Goal: Task Accomplishment & Management: Use online tool/utility

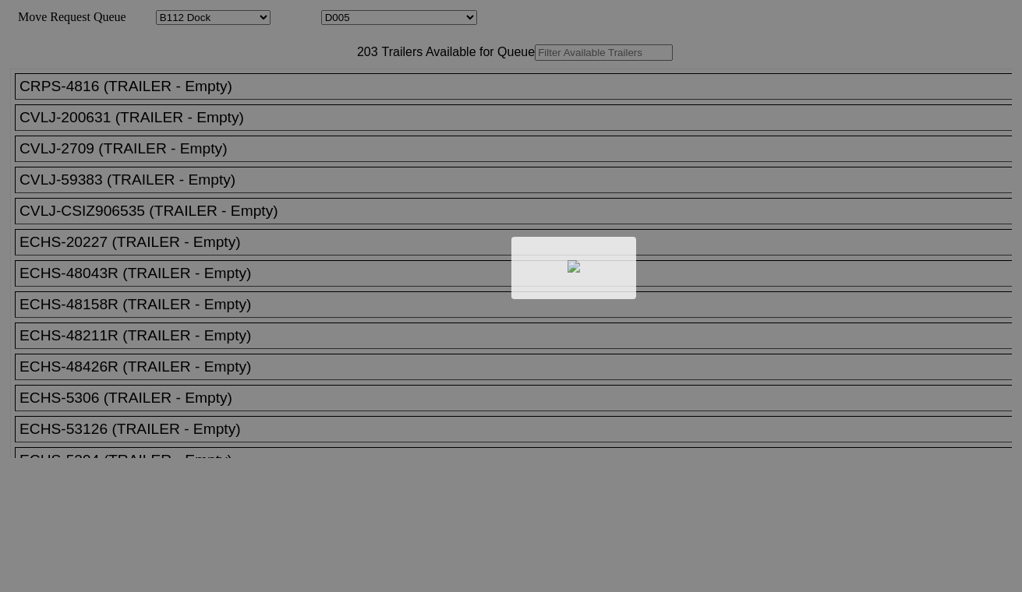
select select "121"
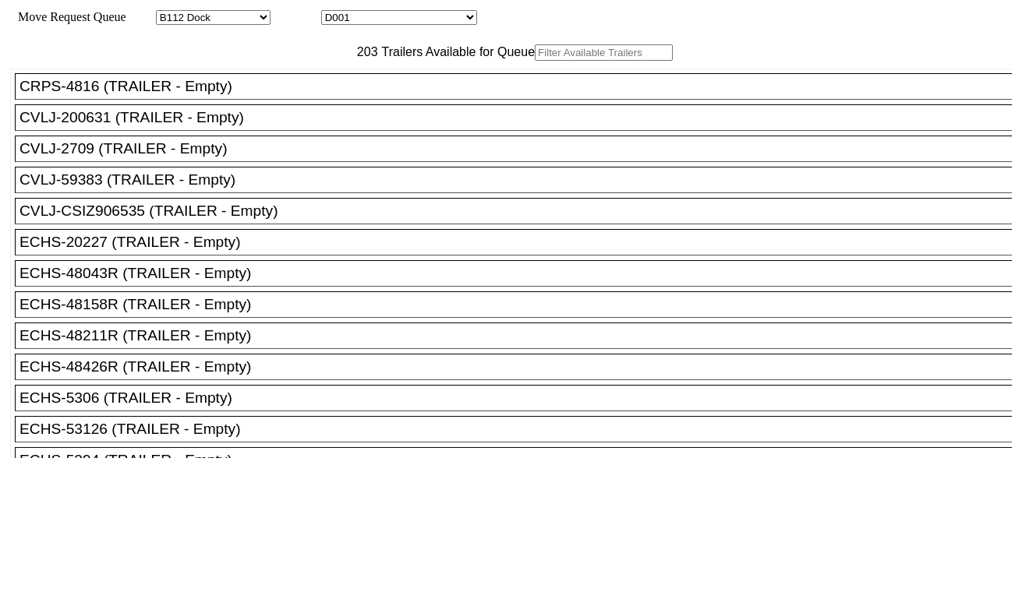
click at [366, 18] on select "D001 D002 D003 D004 D005 D006 D007 D008 D009 D010 D011 D012 D013 D014 D015 D016…" at bounding box center [399, 17] width 156 height 15
select select "3247"
click at [335, 12] on select "D001 D002 D003 D004 D005 D006 D007 D008 D009 D010 D011 D012 D013 D014 D015 D016…" at bounding box center [399, 17] width 156 height 15
click at [535, 61] on input "text" at bounding box center [604, 52] width 138 height 16
paste input "BEAU5907687"
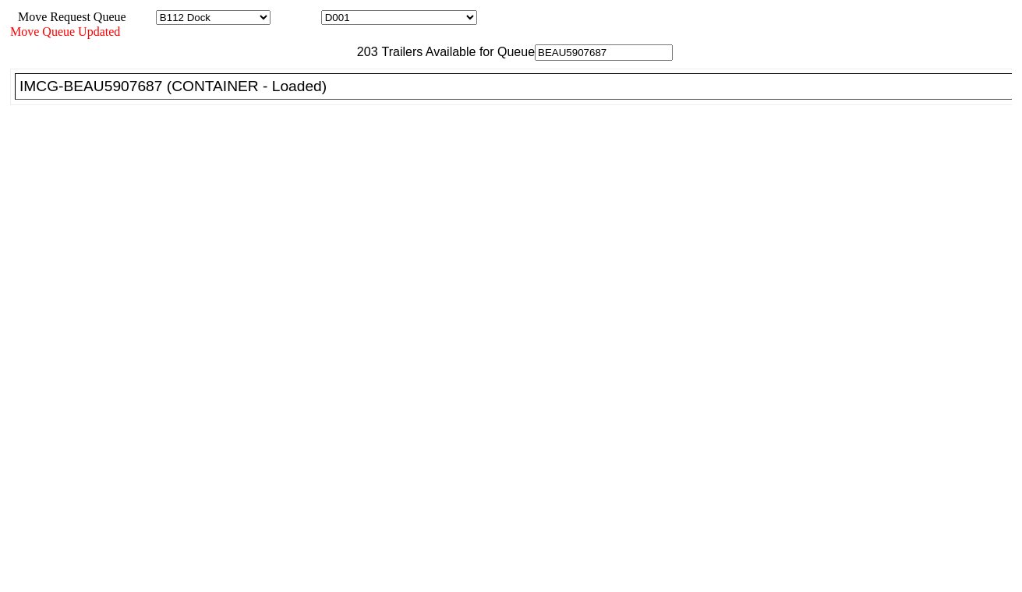
type input "BEAU5907687"
drag, startPoint x: 320, startPoint y: 130, endPoint x: 370, endPoint y: 141, distance: 51.8
click at [322, 95] on div "IMCG-BEAU5907687 (CONTAINER - Loaded)" at bounding box center [520, 86] width 1002 height 17
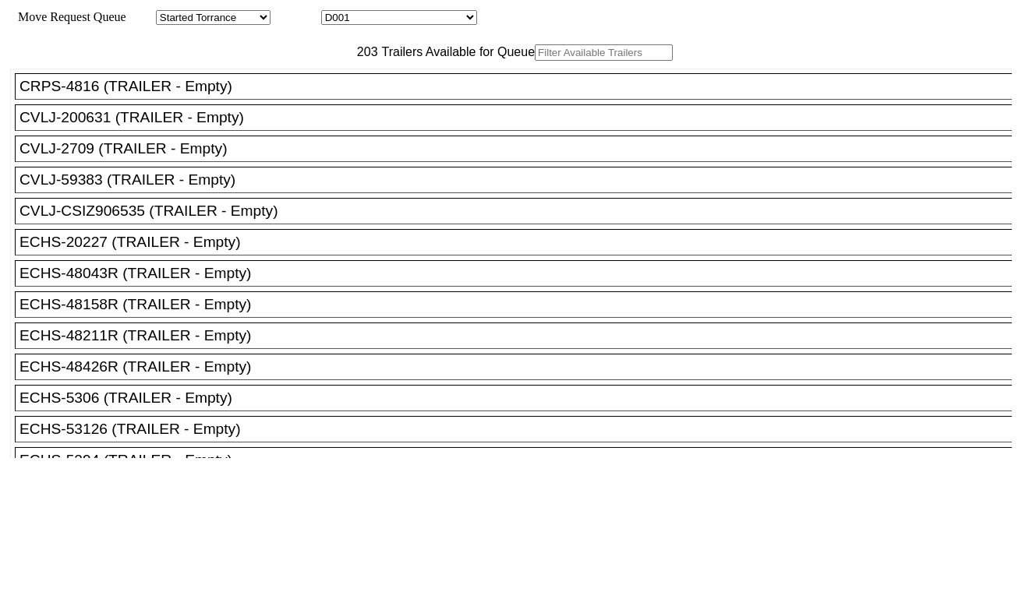
click at [440, 21] on select "D001 D002 D003 D004 D005 D006 D007 D008 D009 D010 D011 D012 D013 D014 D015 D016…" at bounding box center [399, 17] width 156 height 15
select select "3248"
click at [335, 12] on select "D001 D002 D003 D004 D005 D006 D007 D008 D009 D010 D011 D012 D013 D014 D015 D016…" at bounding box center [399, 17] width 156 height 15
click at [535, 61] on input "text" at bounding box center [604, 52] width 138 height 16
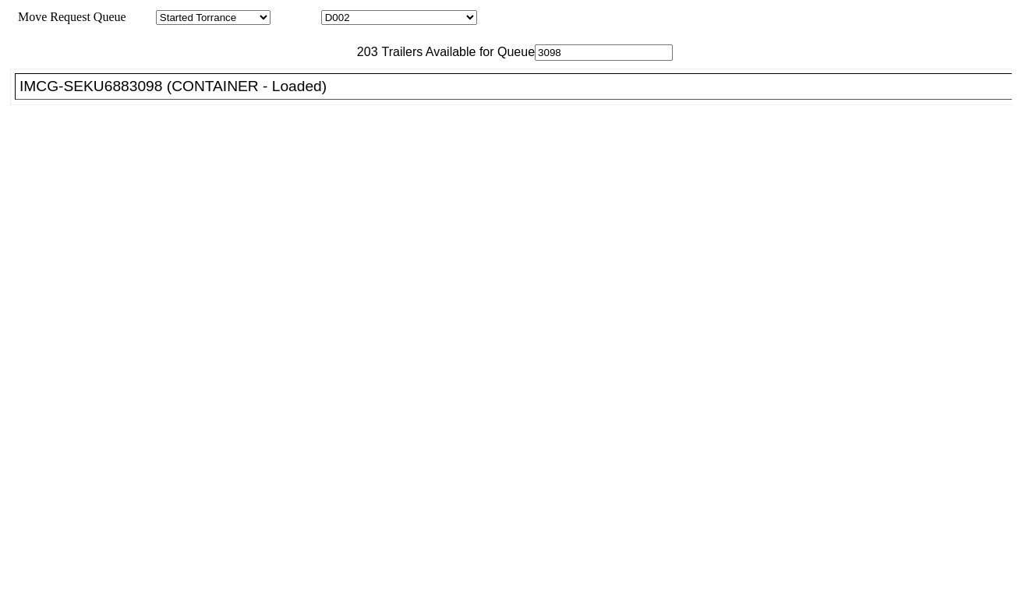
type input "3098"
click at [304, 95] on div "IMCG-SEKU6883098 (CONTAINER - Loaded)" at bounding box center [520, 86] width 1002 height 17
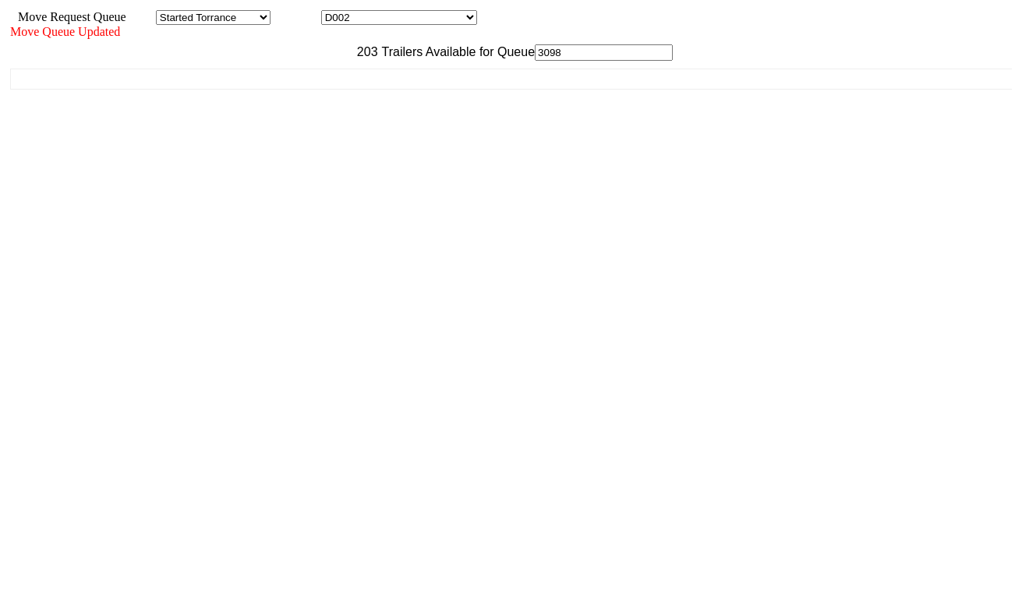
click at [434, 23] on select "D001 D002 D003 D004 D005 D006 D007 D008 D009 D010 D011 D012 D013 D014 D015 D016…" at bounding box center [399, 17] width 156 height 15
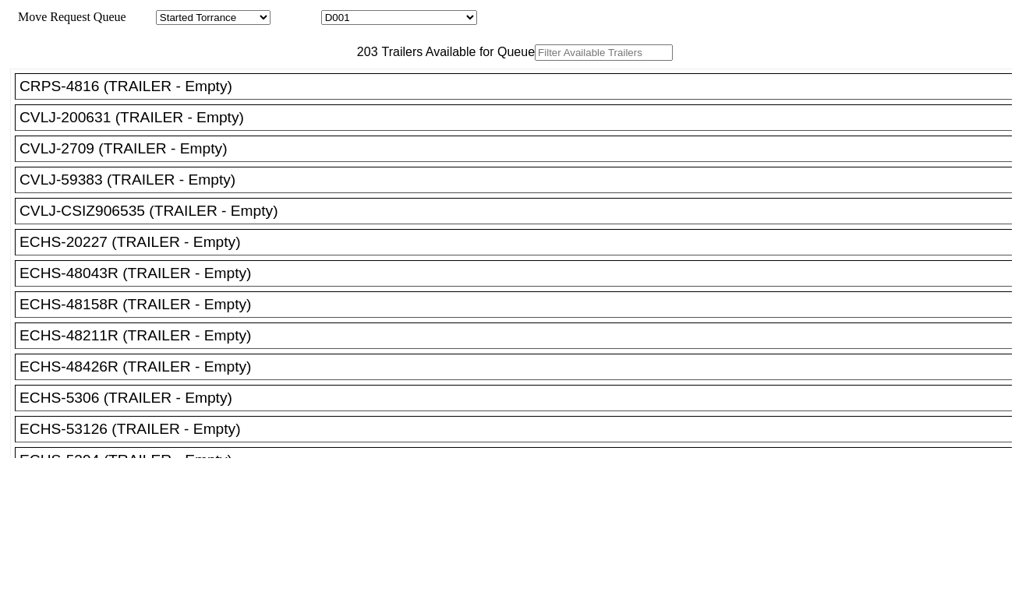
click at [379, 18] on select "D001 D002 D003 D004 D005 D006 D007 D008 D009 D010 D011 D012 D013 D014 D015 D016…" at bounding box center [399, 17] width 156 height 15
select select "3249"
click at [335, 12] on select "D001 D002 D003 D004 D005 D006 D007 D008 D009 D010 D011 D012 D013 D014 D015 D016…" at bounding box center [399, 17] width 156 height 15
click at [535, 61] on input "text" at bounding box center [604, 52] width 138 height 16
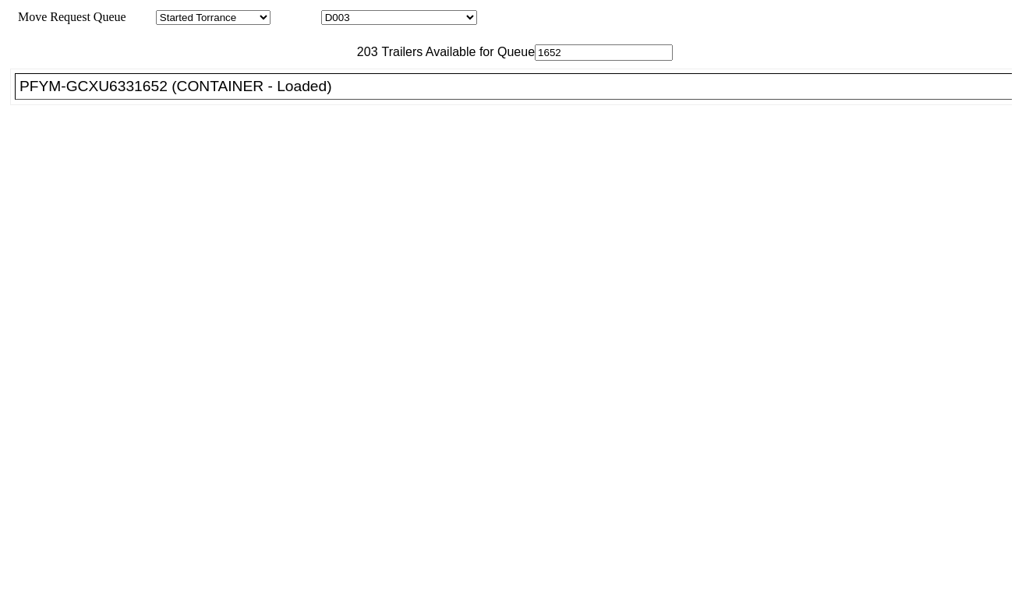
type input "1652"
click at [290, 100] on li "PFYM-GCXU6331652 (CONTAINER - Loaded)" at bounding box center [520, 86] width 1011 height 27
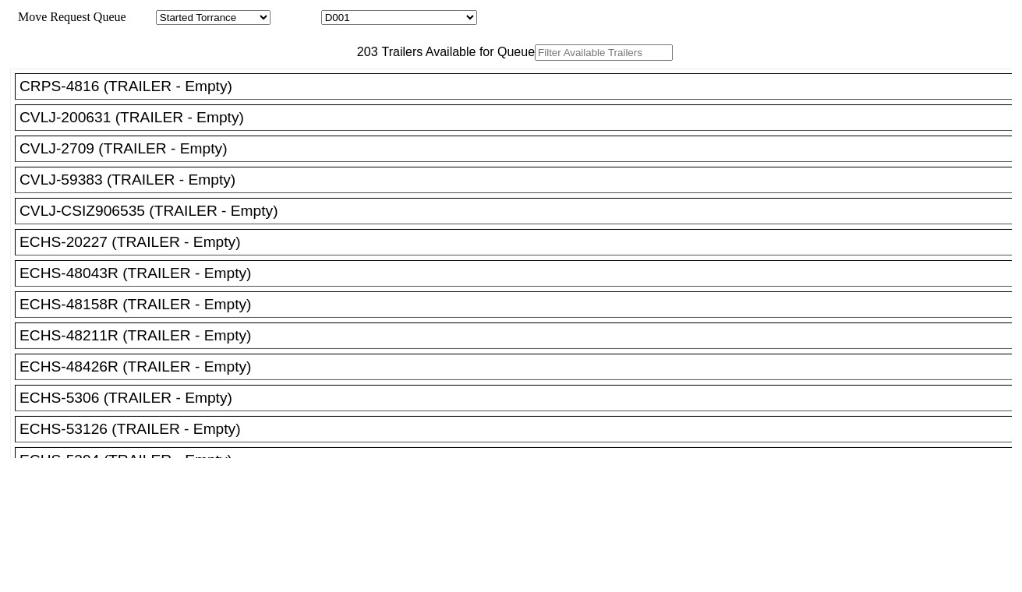
click at [535, 61] on input "text" at bounding box center [604, 52] width 138 height 16
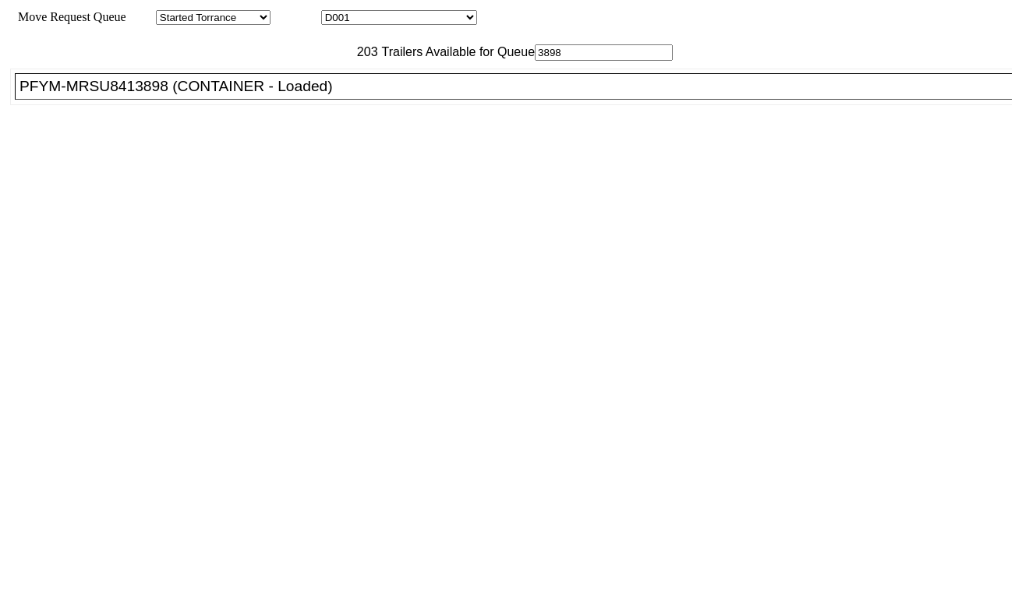
type input "3898"
click at [302, 95] on div "PFYM-MRSU8413898 (CONTAINER - Loaded)" at bounding box center [520, 86] width 1002 height 17
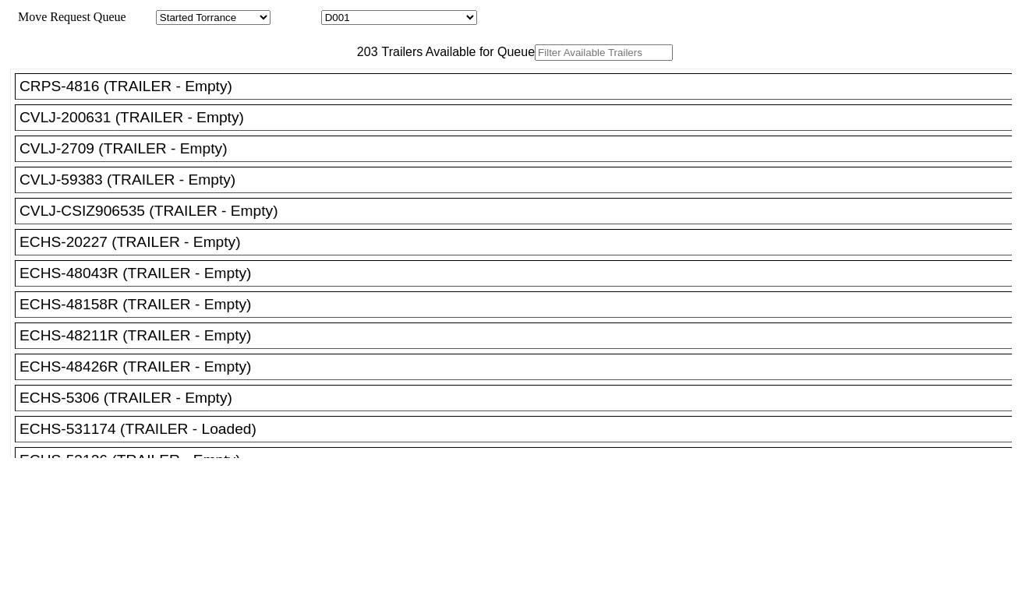
click at [379, 16] on select "D001 D002 D003 D004 D005 D006 D007 D008 D009 D010 D011 D012 D013 D014 D015 D016…" at bounding box center [399, 17] width 156 height 15
select select "3253"
click at [335, 12] on select "D001 D002 D003 D004 D005 D006 D007 D008 D009 D010 D011 D012 D013 D014 D015 D016…" at bounding box center [399, 17] width 156 height 15
click at [535, 61] on input "text" at bounding box center [604, 52] width 138 height 16
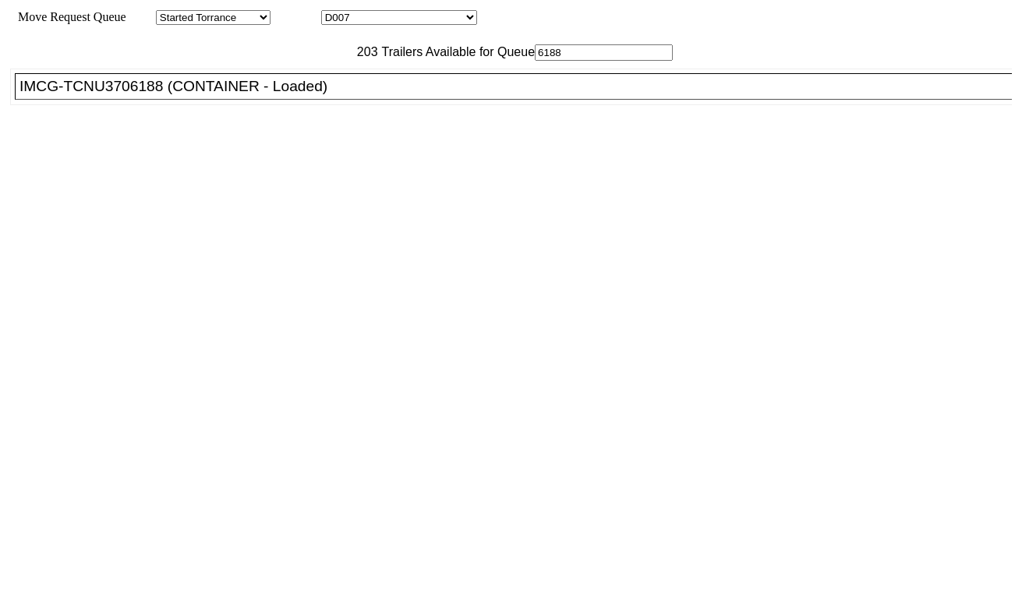
type input "6188"
click at [265, 95] on div "IMCG-TCNU3706188 (CONTAINER - Loaded)" at bounding box center [520, 86] width 1002 height 17
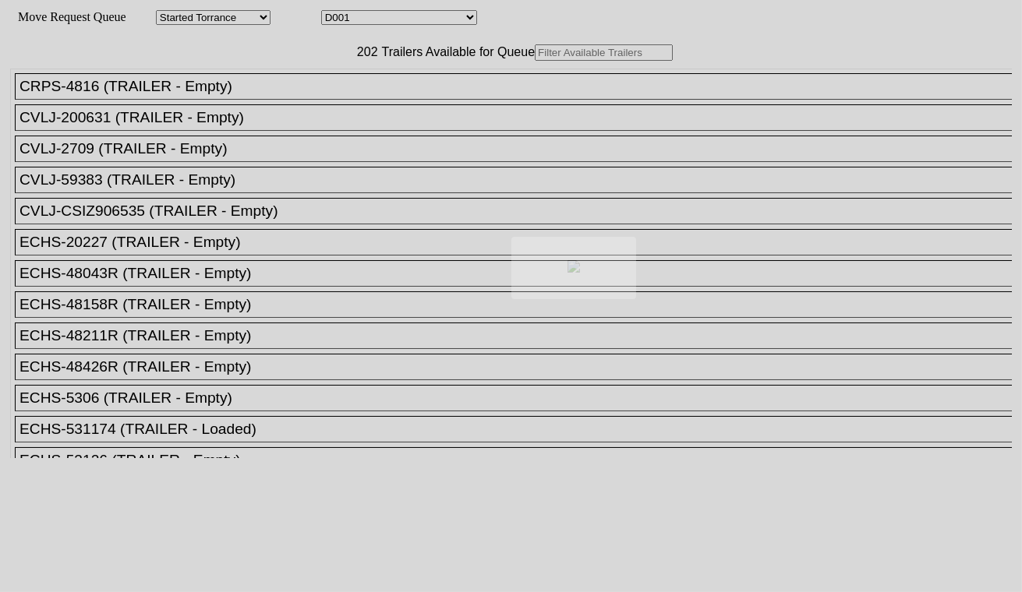
click at [408, 16] on div at bounding box center [511, 296] width 1022 height 592
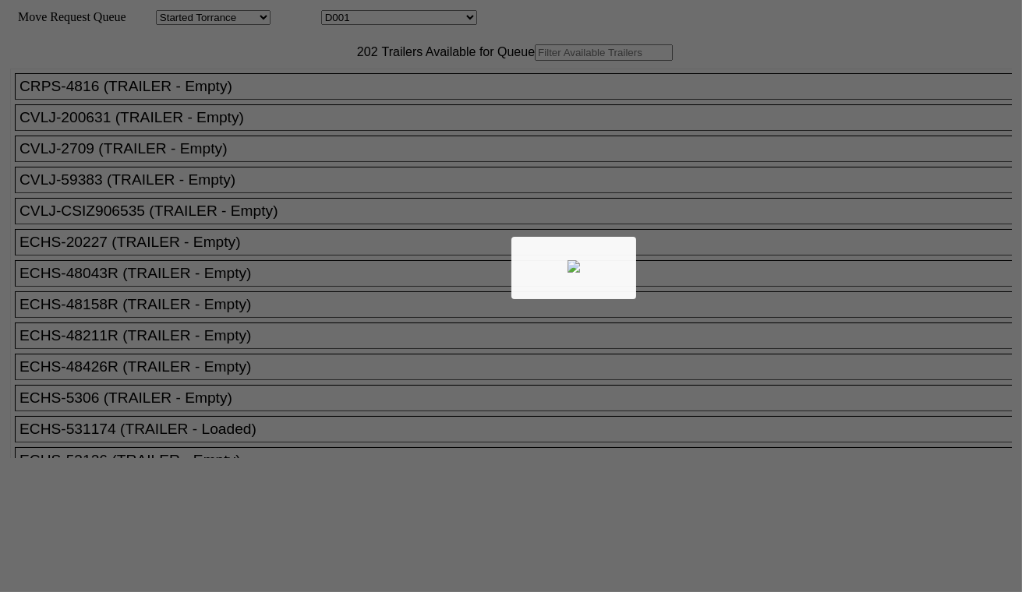
click at [408, 16] on div at bounding box center [511, 296] width 1022 height 592
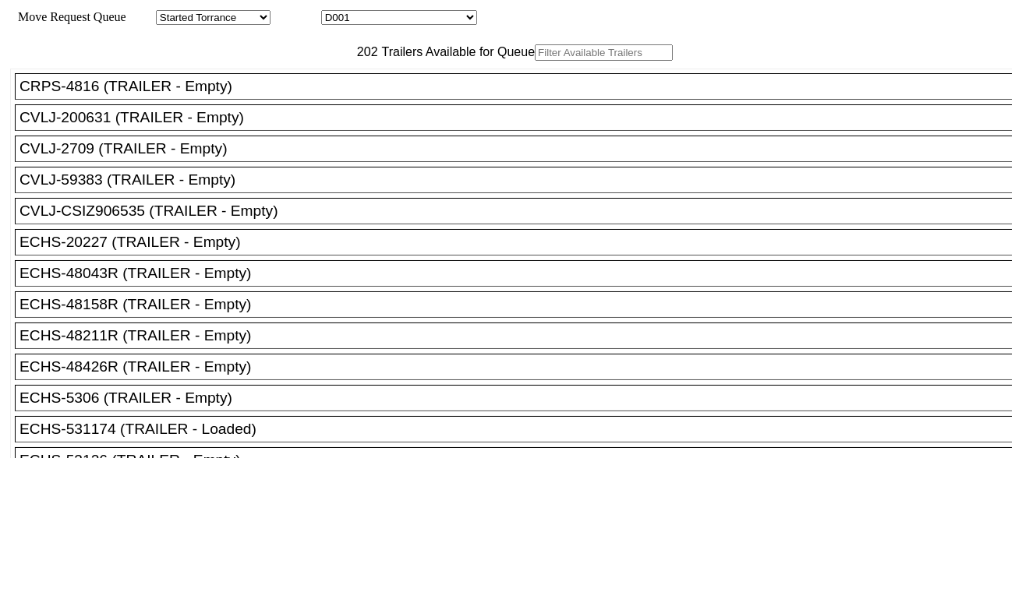
click at [408, 20] on select "D001 D002 D003 D004 D005 D006 D007 D008 D009 D010 D011 D012 D013 D014 D015 D016…" at bounding box center [399, 17] width 156 height 15
select select "3254"
click at [335, 12] on select "D001 D002 D003 D004 D005 D006 D007 D008 D009 D010 D011 D012 D013 D014 D015 D016…" at bounding box center [399, 17] width 156 height 15
click at [535, 61] on input "text" at bounding box center [604, 52] width 138 height 16
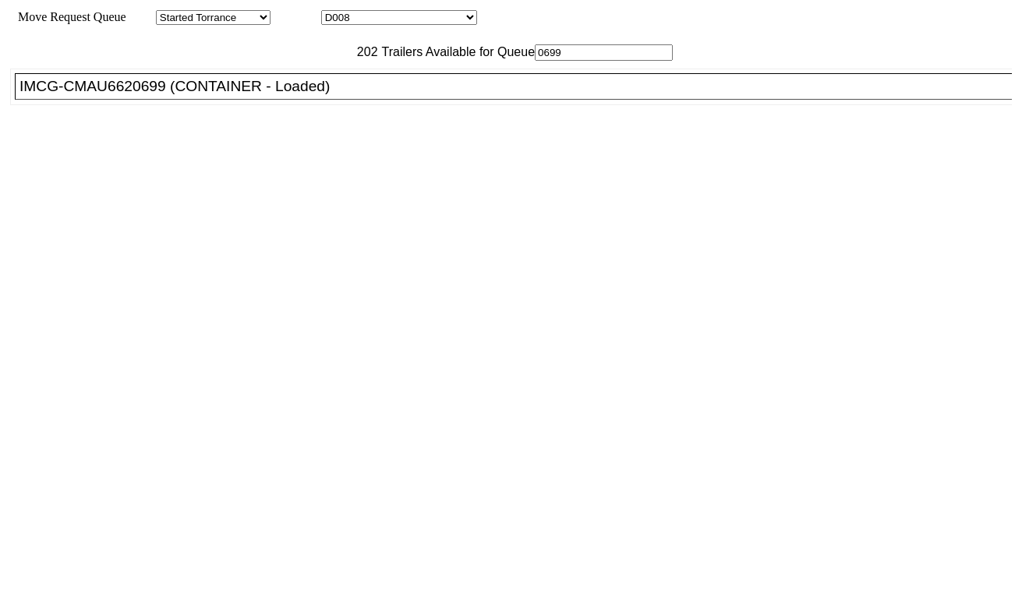
type input "0699"
click at [284, 100] on li "IMCG-CMAU6620699 (CONTAINER - Loaded)" at bounding box center [520, 86] width 1011 height 27
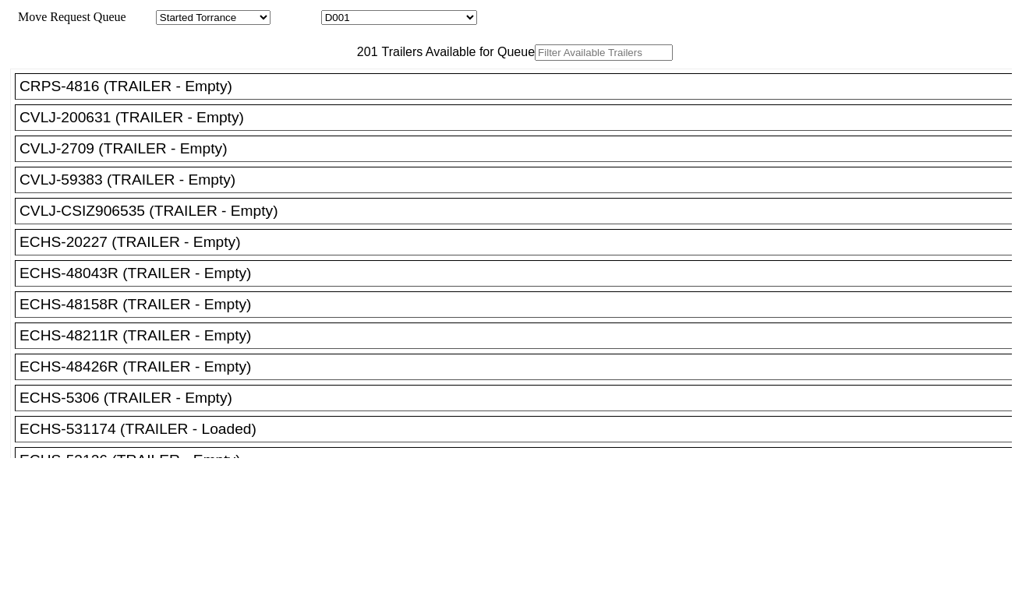
click at [393, 18] on select "D001 D002 D003 D004 D005 D006 D007 D008 D009 D010 D011 D012 D013 D014 D015 D016…" at bounding box center [399, 17] width 156 height 15
click at [335, 12] on select "D001 D002 D003 D004 D005 D006 D007 D008 D009 D010 D011 D012 D013 D014 D015 D016…" at bounding box center [399, 17] width 156 height 15
click at [403, 19] on select "D001 D002 D003 D004 D005 D006 D007 D008 D009 D010 D011 D012 D013 D014 D015 D016…" at bounding box center [399, 17] width 156 height 15
select select "3255"
click at [335, 12] on select "D001 D002 D003 D004 D005 D006 D007 D008 D009 D010 D011 D012 D013 D014 D015 D016…" at bounding box center [399, 17] width 156 height 15
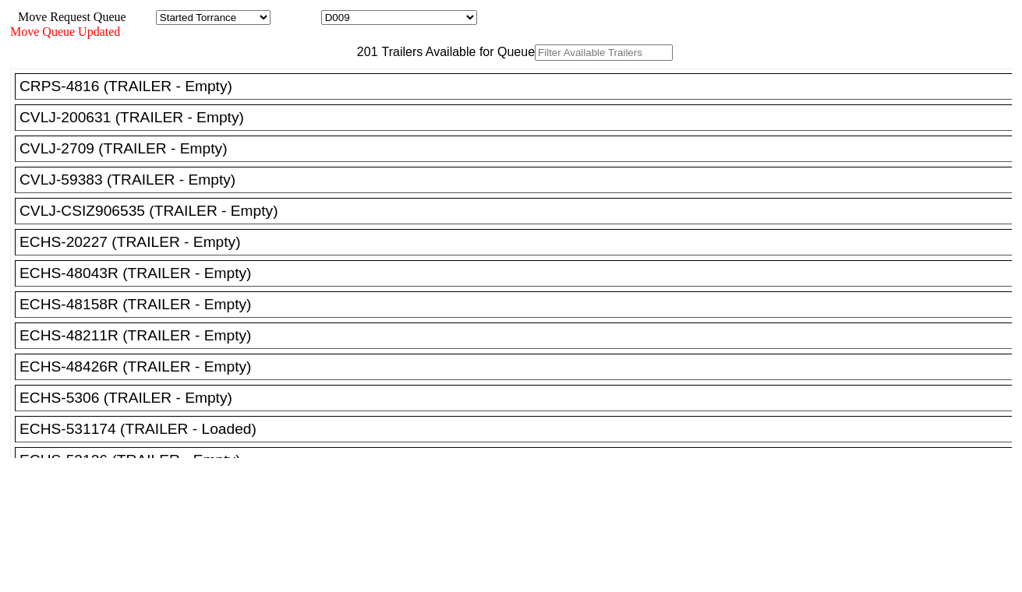
click at [535, 61] on input "text" at bounding box center [604, 52] width 138 height 16
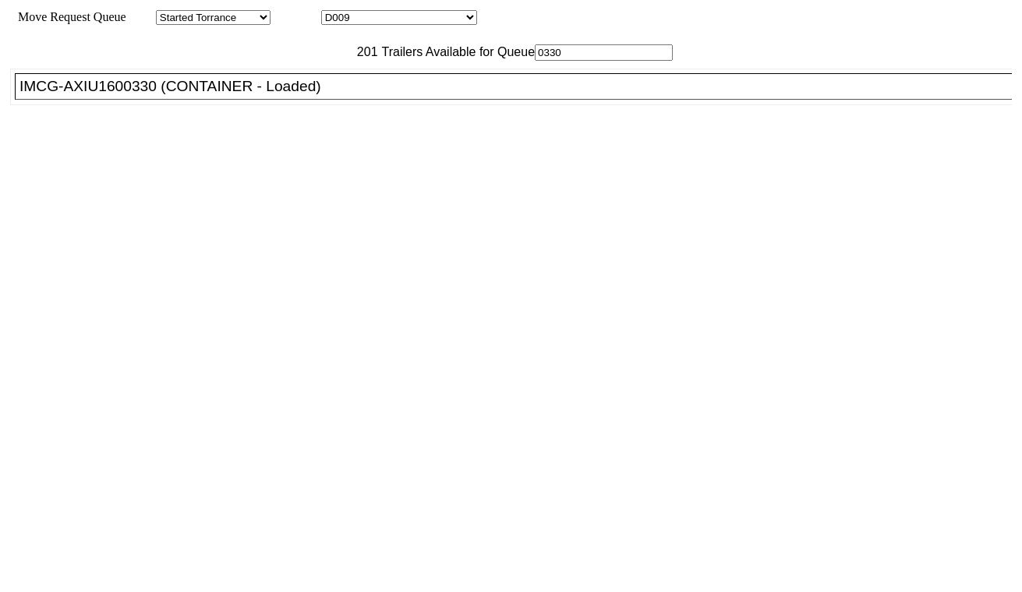
type input "0330"
click at [243, 95] on div "IMCG-AXIU1600330 (CONTAINER - Loaded)" at bounding box center [520, 86] width 1002 height 17
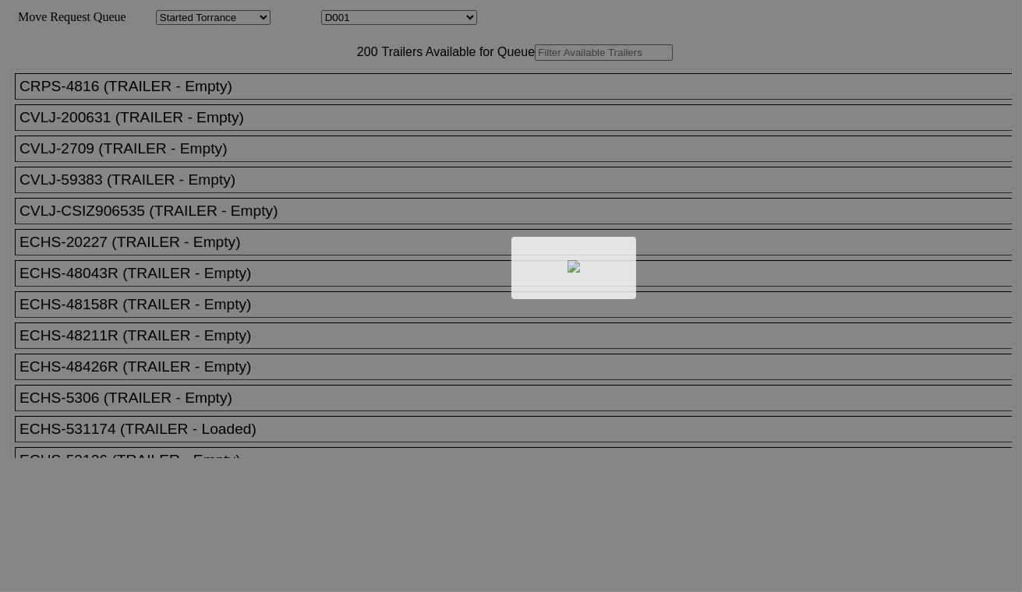
click at [371, 12] on div at bounding box center [511, 296] width 1022 height 592
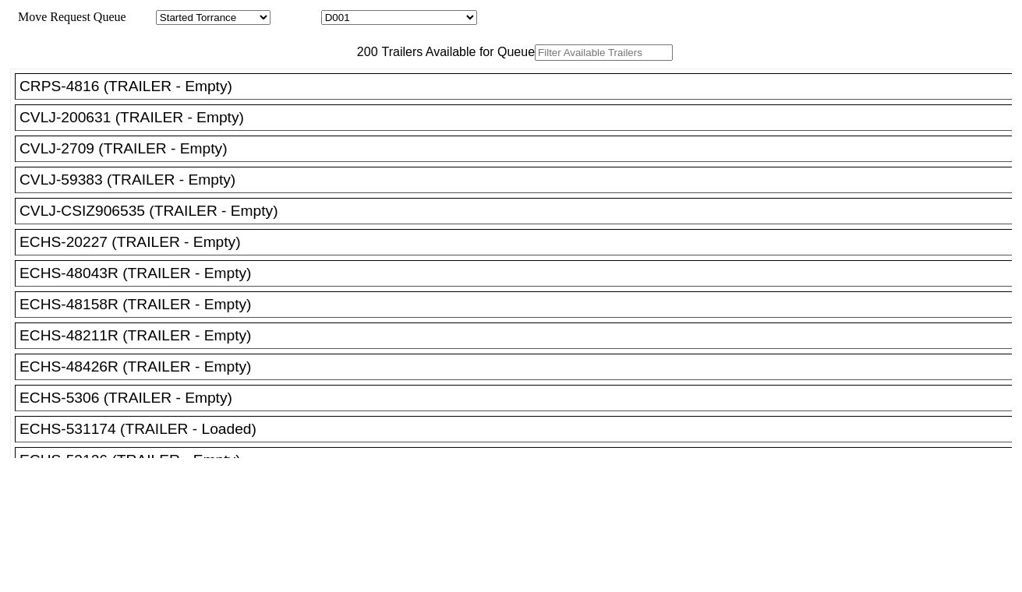
click at [380, 16] on select "D001 D002 D003 D004 D005 D006 D007 D008 D009 D010 D011 D012 D013 D014 D015 D016…" at bounding box center [399, 17] width 156 height 15
select select "3256"
click at [335, 12] on select "D001 D002 D003 D004 D005 D006 D007 D008 D009 D010 D011 D012 D013 D014 D015 D016…" at bounding box center [399, 17] width 156 height 15
click at [535, 61] on input "text" at bounding box center [604, 52] width 138 height 16
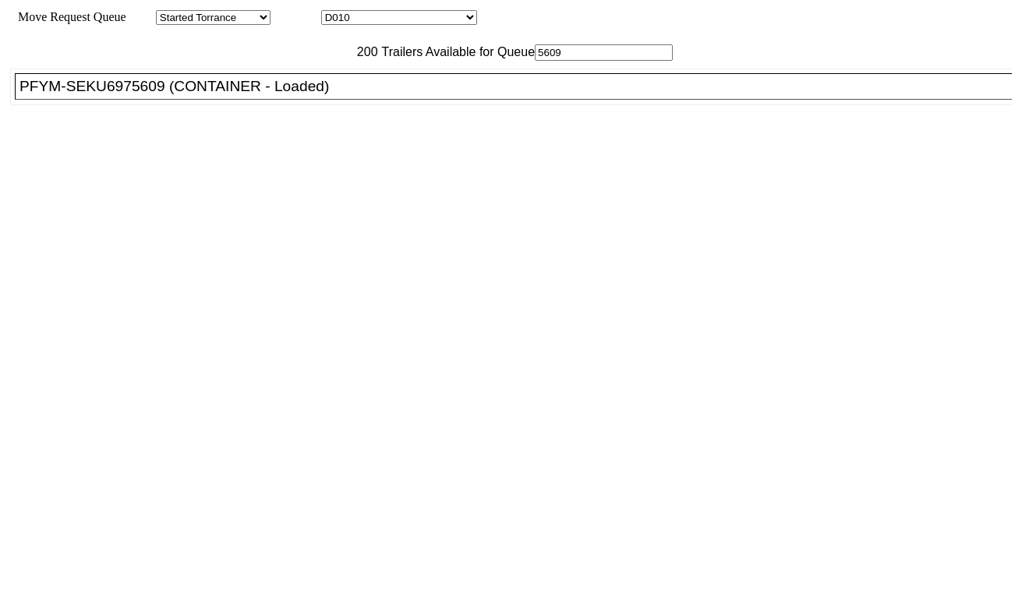
type input "5609"
click at [246, 95] on div "PFYM-SEKU6975609 (CONTAINER - Loaded)" at bounding box center [520, 86] width 1002 height 17
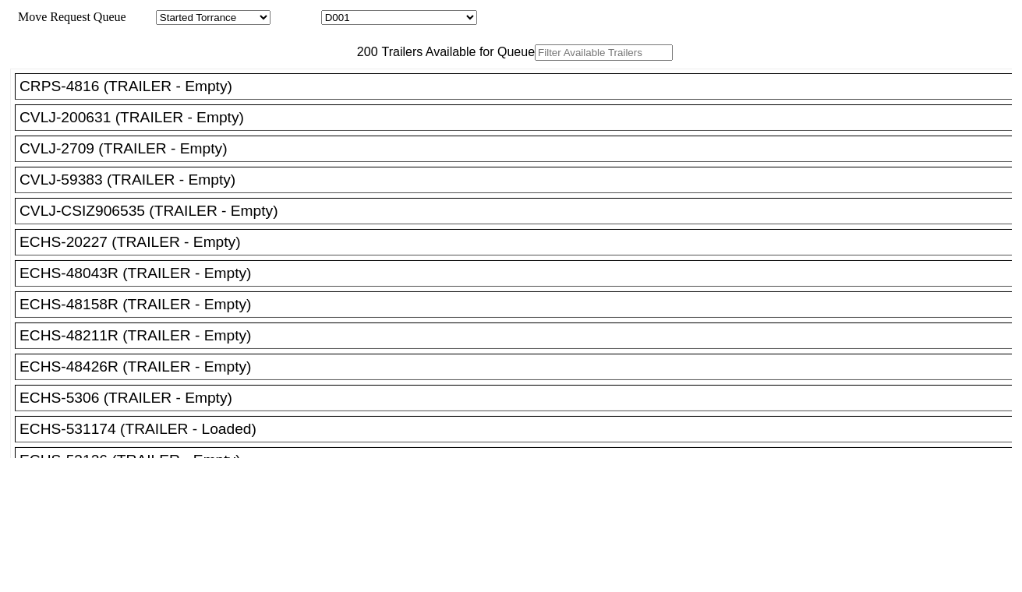
click at [401, 25] on select "D001 D002 D003 D004 D005 D006 D007 D008 D009 D010 D011 D012 D013 D014 D015 D016…" at bounding box center [399, 17] width 156 height 15
select select "3257"
click at [335, 12] on select "D001 D002 D003 D004 D005 D006 D007 D008 D009 D010 D011 D012 D013 D014 D015 D016…" at bounding box center [399, 17] width 156 height 15
click at [535, 61] on input "text" at bounding box center [604, 52] width 138 height 16
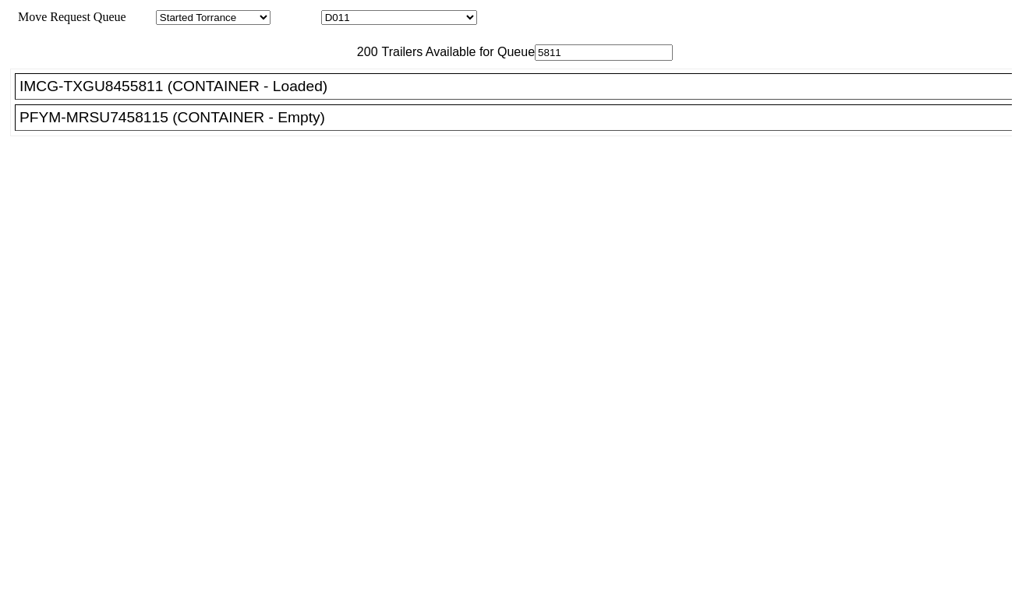
type input "5811"
click at [267, 95] on div "IMCG-TXGU8455811 (CONTAINER - Loaded)" at bounding box center [520, 86] width 1002 height 17
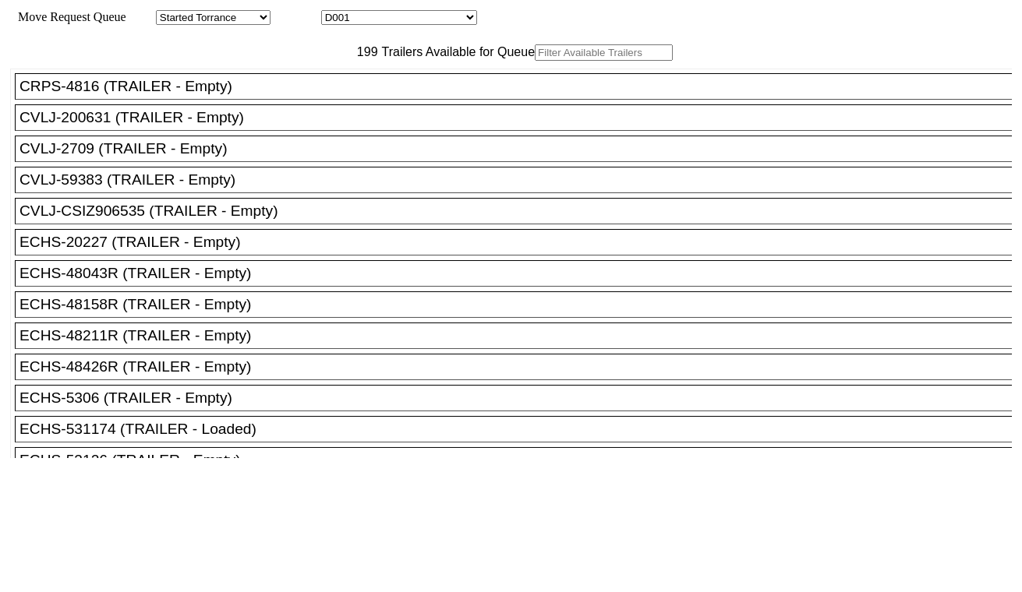
click at [417, 22] on select "D001 D002 D003 D004 D005 D006 D007 D008 D009 D010 D011 D012 D013 D014 D015 D016…" at bounding box center [399, 17] width 156 height 15
select select "3258"
click at [335, 12] on select "D001 D002 D003 D004 D005 D006 D007 D008 D009 D010 D011 D012 D013 D014 D015 D016…" at bounding box center [399, 17] width 156 height 15
click at [535, 61] on input "text" at bounding box center [604, 52] width 138 height 16
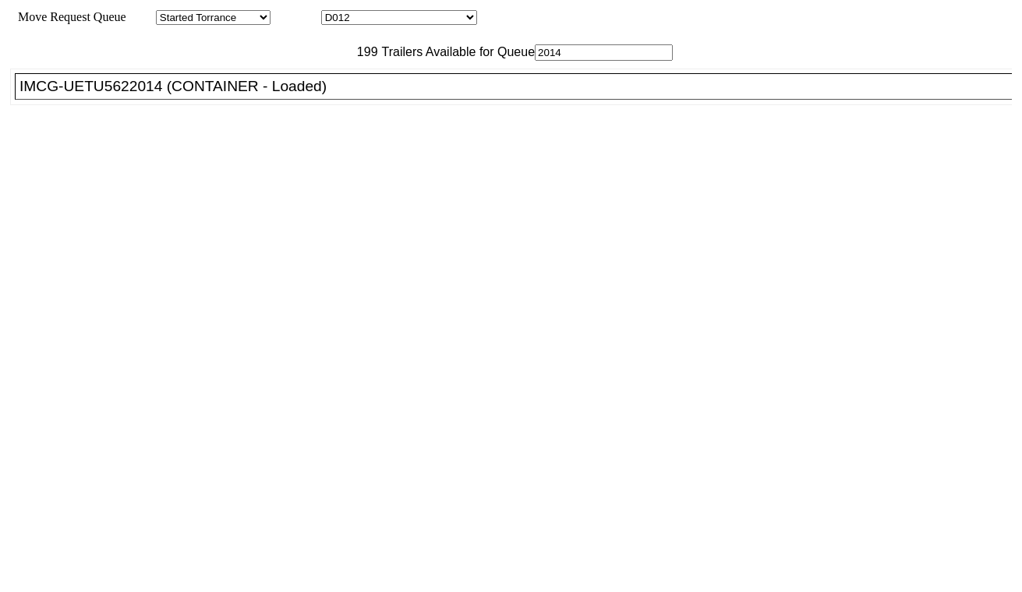
type input "2014"
click at [316, 95] on div "IMCG-UETU5622014 (CONTAINER - Loaded)" at bounding box center [520, 86] width 1002 height 17
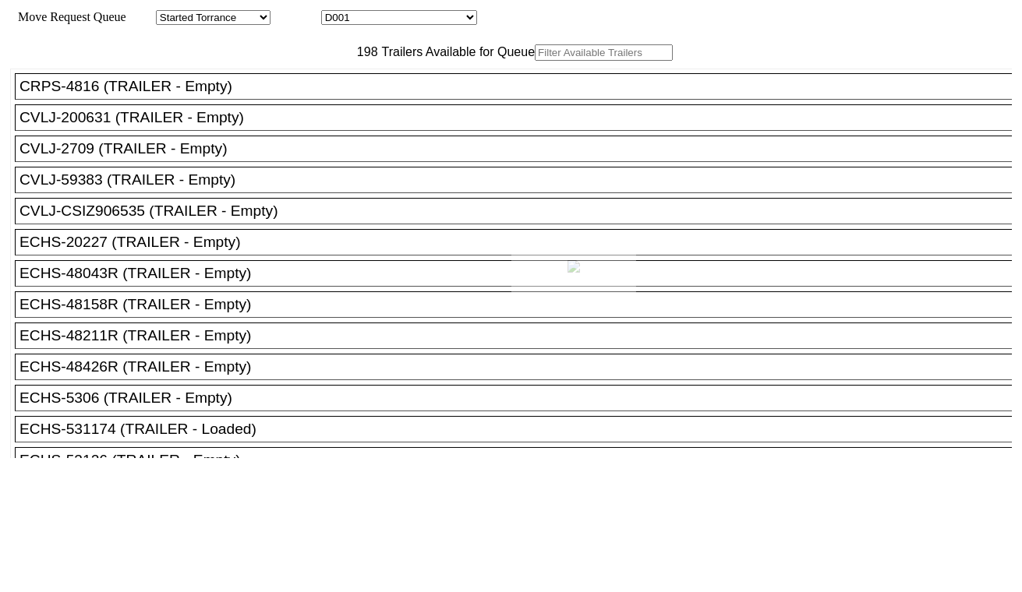
click at [418, 22] on div at bounding box center [511, 296] width 1022 height 592
click at [418, 16] on select "D001 D002 D003 D004 D005 D006 D007 D008 D009 D010 D011 D012 D013 D014 D015 D016…" at bounding box center [399, 17] width 156 height 15
select select "3259"
click at [335, 12] on select "D001 D002 D003 D004 D005 D006 D007 D008 D009 D010 D011 D012 D013 D014 D015 D016…" at bounding box center [399, 17] width 156 height 15
click at [535, 61] on input "text" at bounding box center [604, 52] width 138 height 16
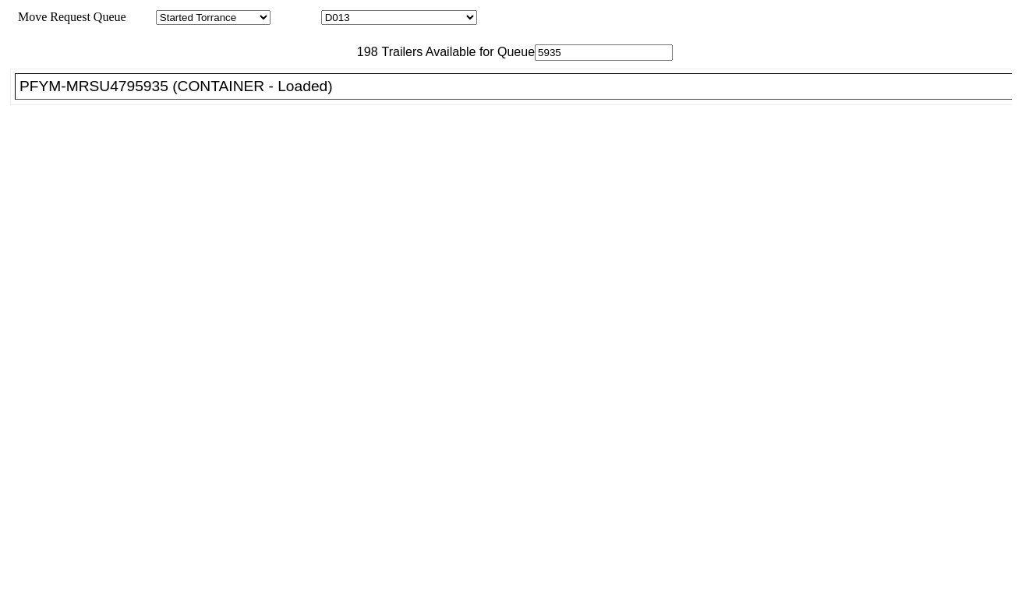
type input "5935"
click at [297, 95] on div "PFYM-MRSU4795935 (CONTAINER - Loaded)" at bounding box center [520, 86] width 1002 height 17
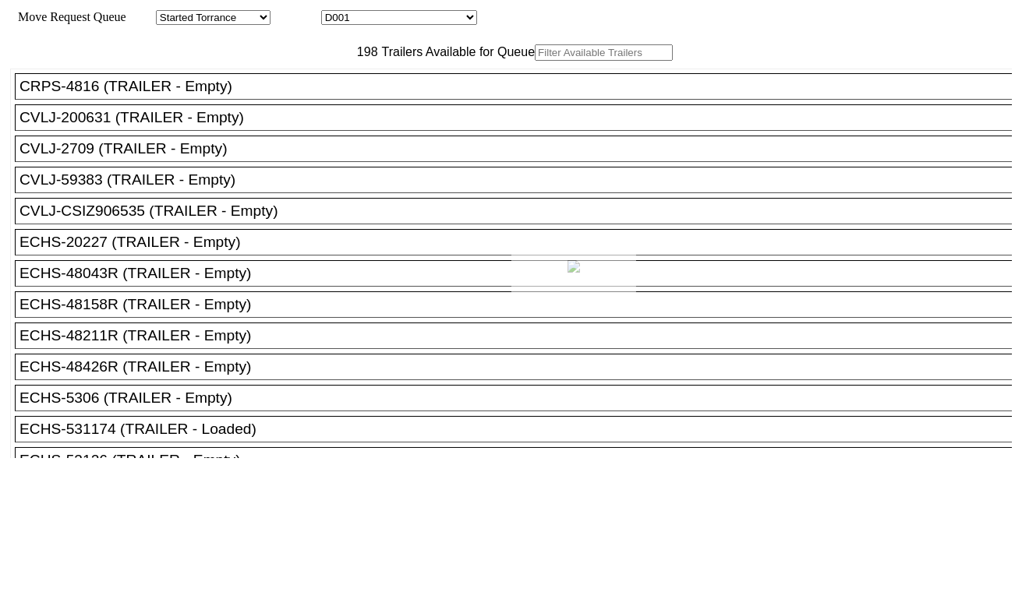
click at [412, 19] on div at bounding box center [511, 296] width 1022 height 592
click at [415, 21] on select "D001 D002 D003 D004 D005 D006 D007 D008 D009 D010 D011 D012 D013 D014 D015 D016…" at bounding box center [399, 17] width 156 height 15
select select "3260"
click at [335, 12] on select "D001 D002 D003 D004 D005 D006 D007 D008 D009 D010 D011 D012 D013 D014 D015 D016…" at bounding box center [399, 17] width 156 height 15
click at [535, 61] on input "text" at bounding box center [604, 52] width 138 height 16
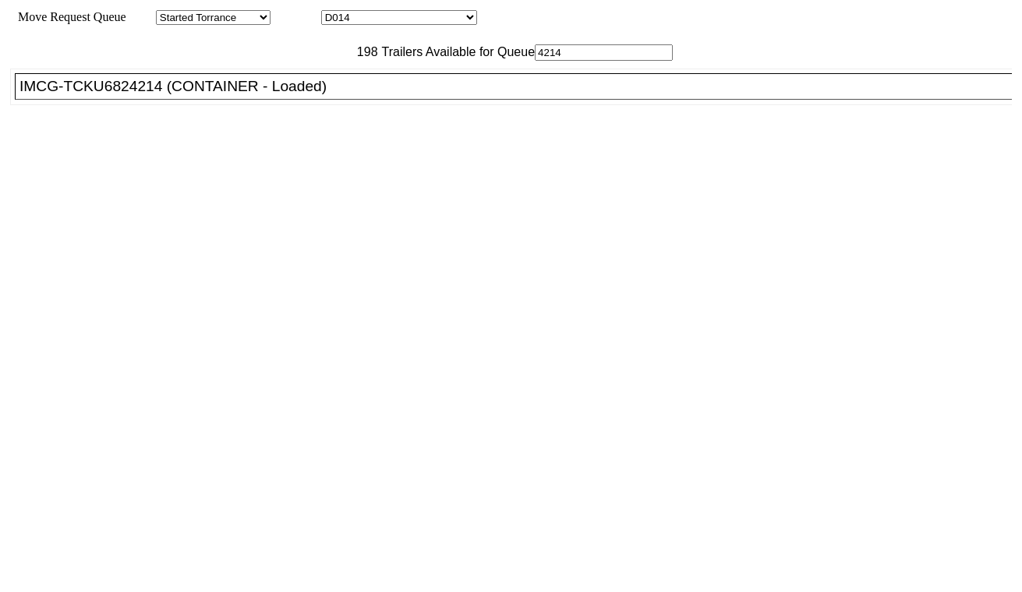
type input "4214"
drag, startPoint x: 281, startPoint y: 131, endPoint x: 368, endPoint y: 179, distance: 99.8
click at [281, 95] on div "IMCG-TCKU6824214 (CONTAINER - Loaded)" at bounding box center [520, 86] width 1002 height 17
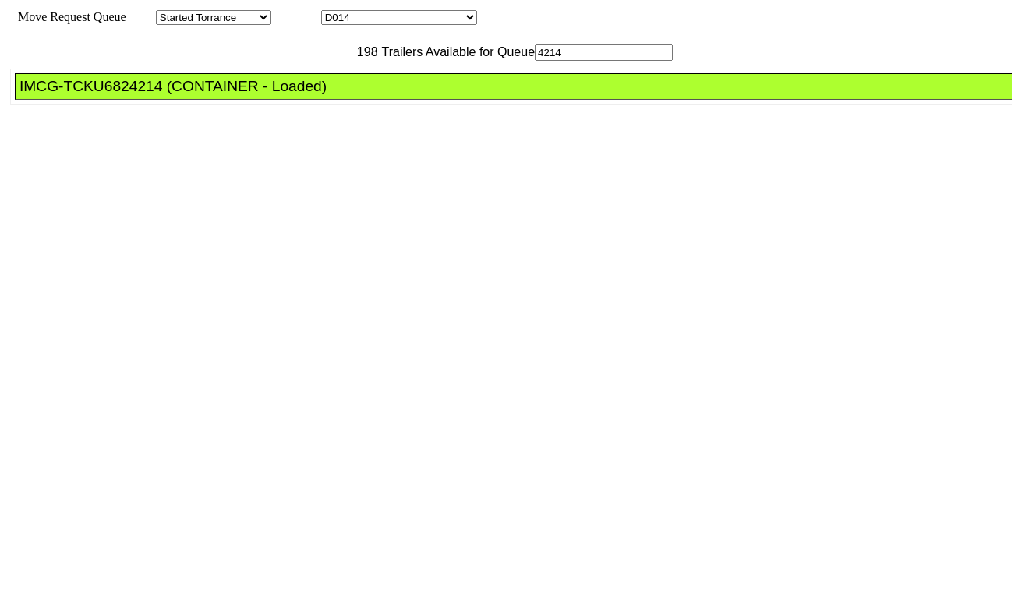
drag, startPoint x: 461, startPoint y: 207, endPoint x: 499, endPoint y: 227, distance: 42.2
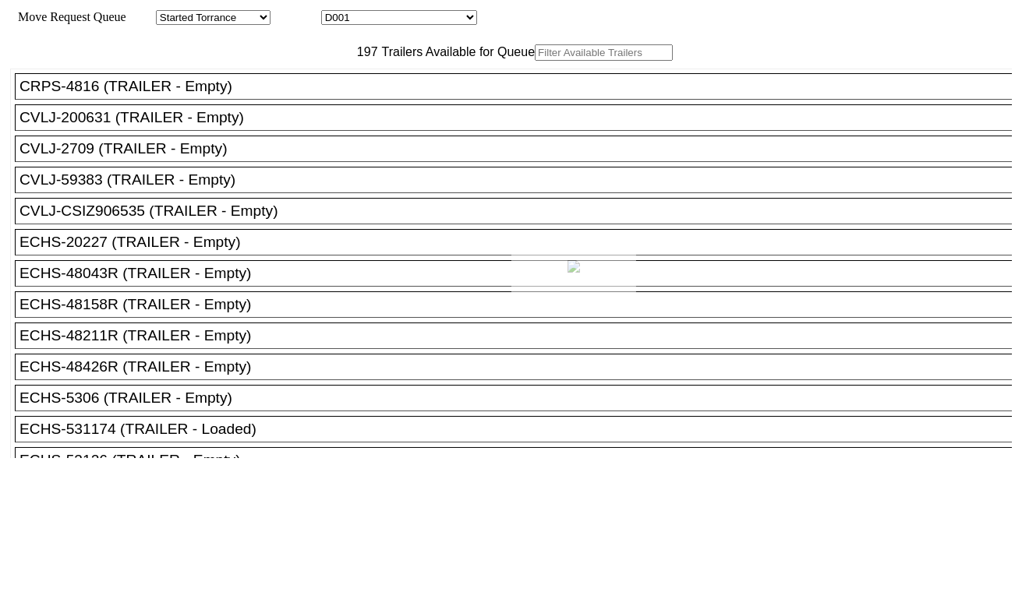
click at [445, 14] on div at bounding box center [511, 296] width 1022 height 592
click at [443, 19] on select "D001 D002 D003 D004 D005 D006 D007 D008 D009 D010 D011 D012 D013 D014 D015 D016…" at bounding box center [399, 17] width 156 height 15
select select "3261"
click at [335, 12] on select "D001 D002 D003 D004 D005 D006 D007 D008 D009 D010 D011 D012 D013 D014 D015 D016…" at bounding box center [399, 17] width 156 height 15
click at [535, 61] on input "text" at bounding box center [604, 52] width 138 height 16
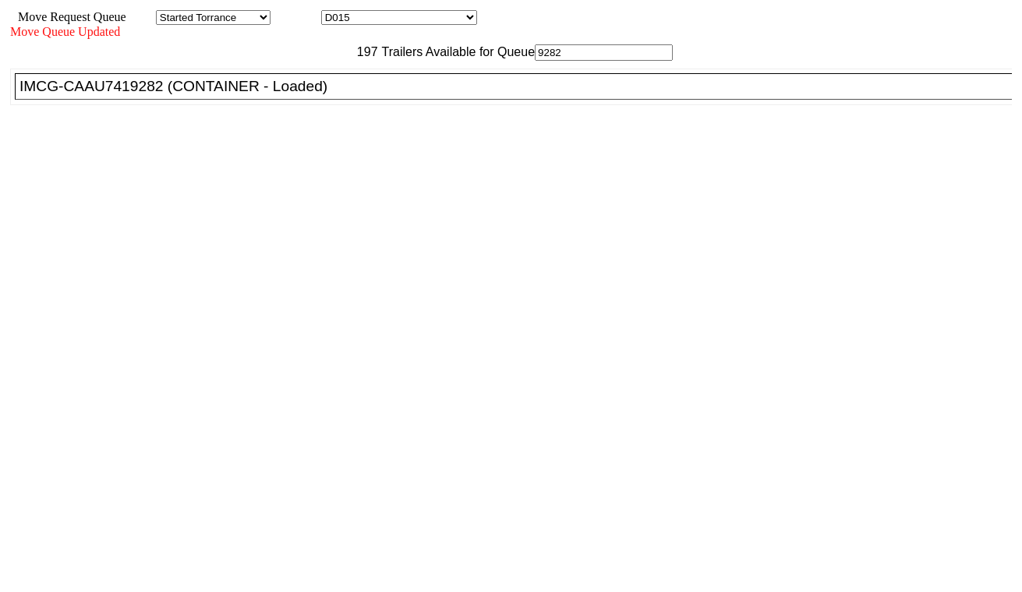
type input "9282"
click at [288, 95] on div "IMCG-CAAU7419282 (CONTAINER - Loaded)" at bounding box center [520, 86] width 1002 height 17
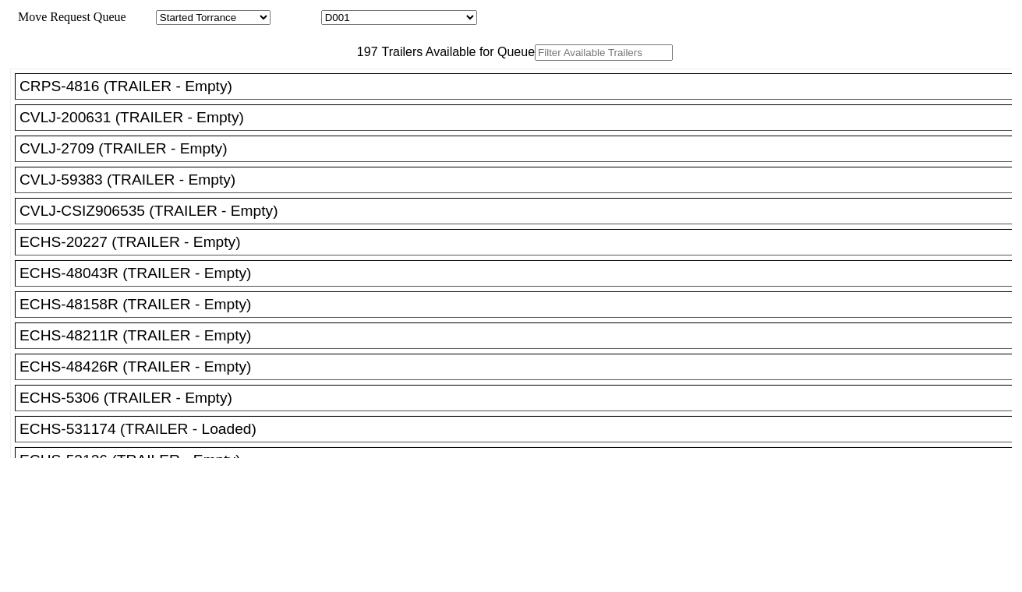
click at [401, 18] on select "D001 D002 D003 D004 D005 D006 D007 D008 D009 D010 D011 D012 D013 D014 D015 D016…" at bounding box center [399, 17] width 156 height 15
select select "3262"
click at [335, 12] on select "D001 D002 D003 D004 D005 D006 D007 D008 D009 D010 D011 D012 D013 D014 D015 D016…" at bounding box center [399, 17] width 156 height 15
click at [535, 61] on input "text" at bounding box center [604, 52] width 138 height 16
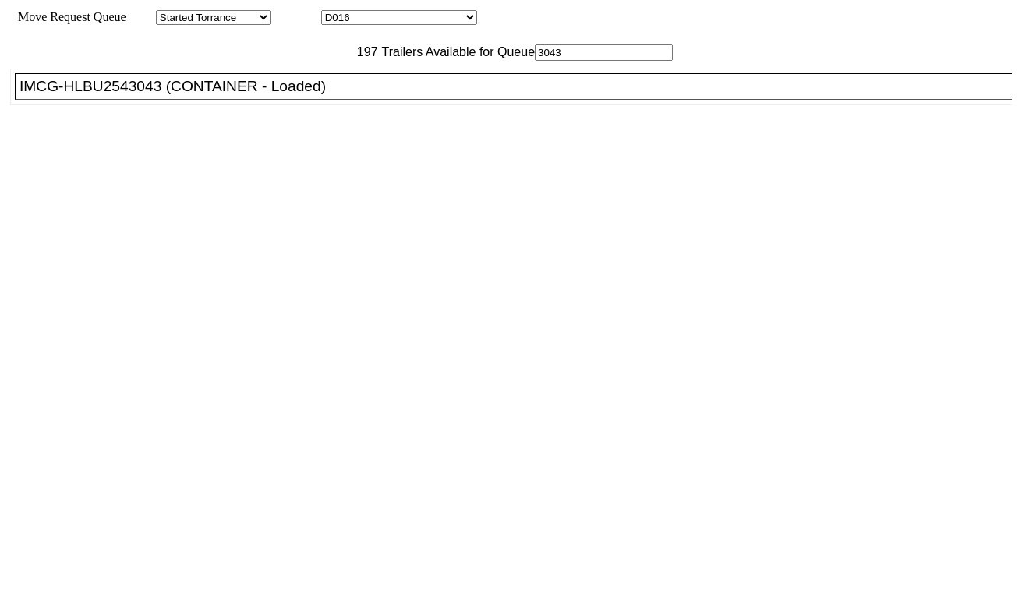
type input "3043"
click at [276, 95] on div "IMCG-HLBU2543043 (CONTAINER - Loaded)" at bounding box center [520, 86] width 1002 height 17
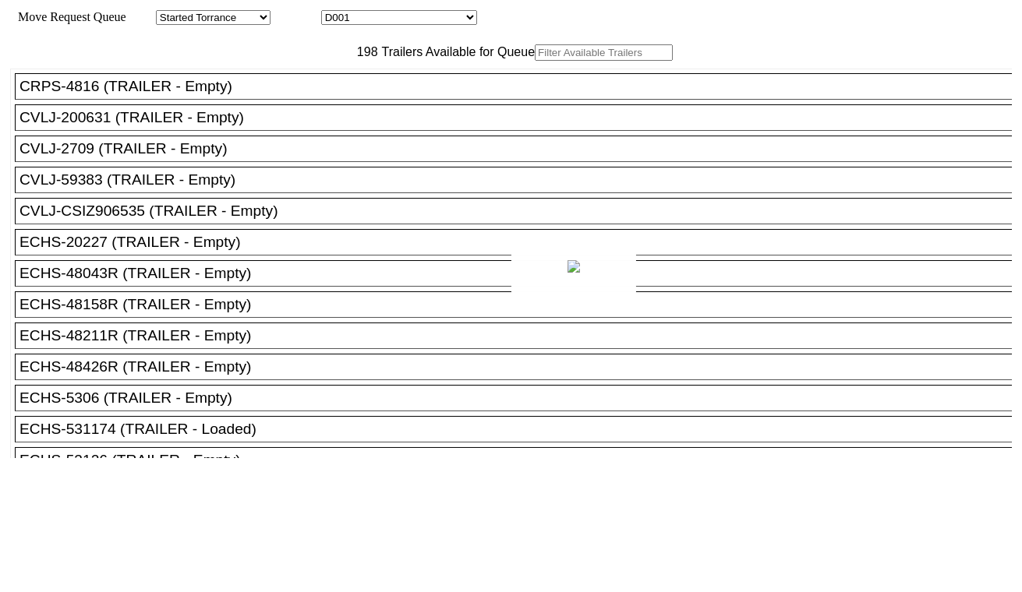
click at [378, 17] on div at bounding box center [511, 296] width 1022 height 592
click at [382, 19] on select "D001 D002 D003 D004 D005 D006 D007 D008 D009 D010 D011 D012 D013 D014 D015 D016…" at bounding box center [399, 17] width 156 height 15
select select "3250"
click at [335, 12] on select "D001 D002 D003 D004 D005 D006 D007 D008 D009 D010 D011 D012 D013 D014 D015 D016…" at bounding box center [399, 17] width 156 height 15
click at [535, 61] on input "text" at bounding box center [604, 52] width 138 height 16
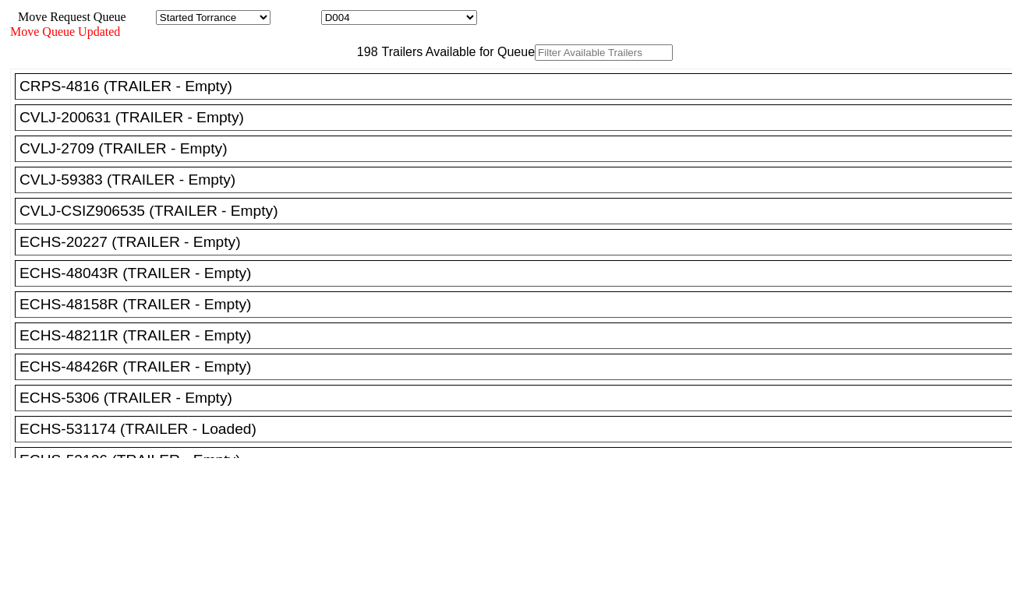
paste input "FFAU7459951"
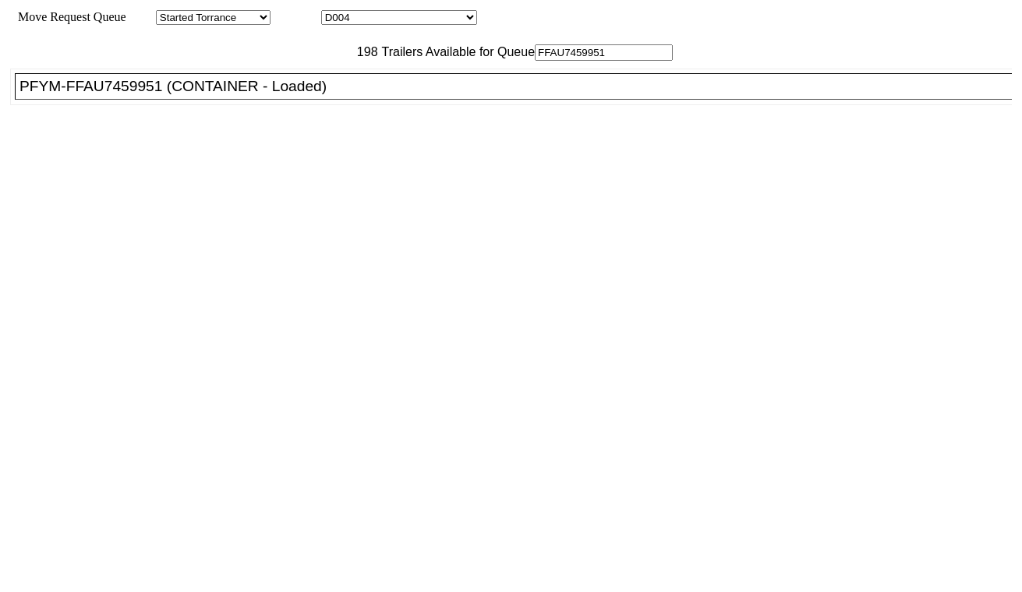
type input "FFAU7459951"
click at [301, 95] on div "PFYM-FFAU7459951 (CONTAINER - Loaded)" at bounding box center [520, 86] width 1002 height 17
